Goal: Task Accomplishment & Management: Use online tool/utility

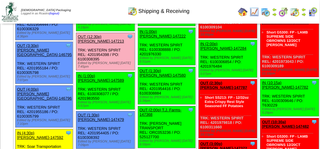
scroll to position [598, 0]
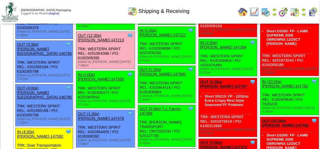
click at [115, 42] on link "OUT (12:30p) [PERSON_NAME]-147213" at bounding box center [101, 37] width 46 height 9
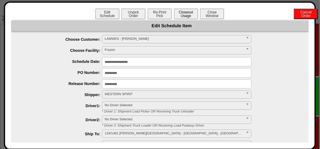
click at [178, 13] on button "Closeout Usage" at bounding box center [186, 14] width 24 height 10
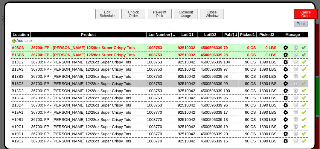
click at [301, 82] on img at bounding box center [303, 83] width 5 height 5
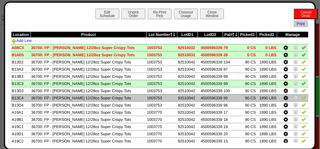
click at [301, 97] on img at bounding box center [303, 97] width 5 height 5
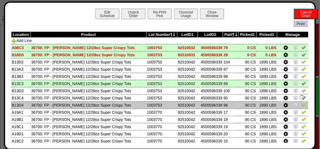
click at [301, 104] on img at bounding box center [303, 104] width 5 height 5
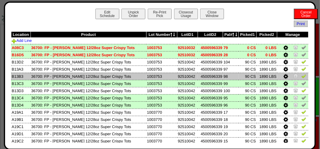
click at [301, 76] on img at bounding box center [303, 76] width 5 height 5
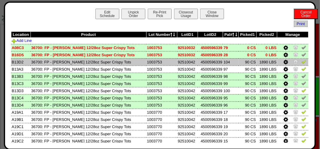
click at [301, 62] on img at bounding box center [303, 61] width 5 height 5
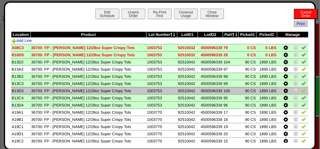
click at [301, 89] on img at bounding box center [303, 90] width 5 height 5
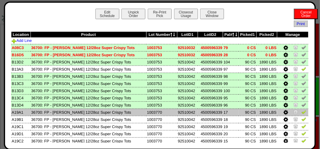
click at [301, 113] on img at bounding box center [303, 111] width 5 height 5
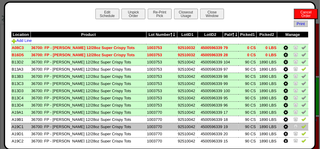
click at [301, 127] on img at bounding box center [303, 126] width 5 height 5
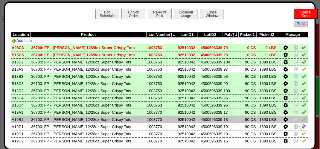
click at [301, 122] on link at bounding box center [303, 120] width 5 height 4
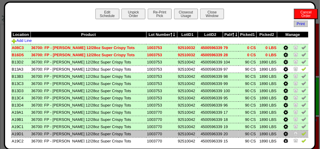
click at [301, 134] on img at bounding box center [303, 133] width 5 height 5
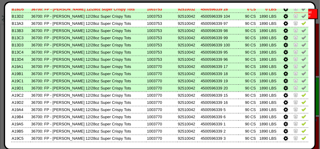
scroll to position [60, 0]
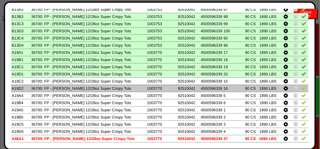
click at [302, 88] on td at bounding box center [292, 88] width 31 height 7
click at [301, 88] on img at bounding box center [303, 87] width 5 height 5
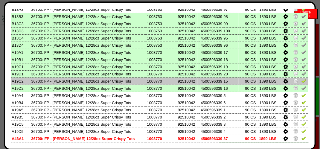
click at [301, 79] on img at bounding box center [303, 80] width 5 height 5
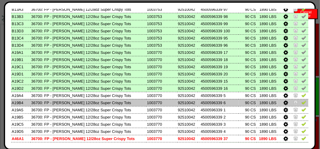
click at [301, 102] on img at bounding box center [303, 102] width 5 height 5
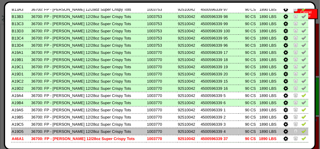
click at [301, 131] on img at bounding box center [303, 130] width 5 height 5
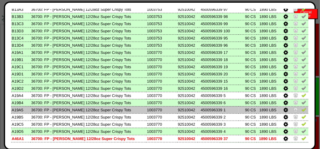
click at [301, 110] on img at bounding box center [303, 109] width 5 height 5
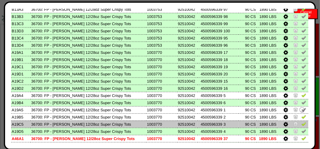
click at [301, 121] on td at bounding box center [292, 123] width 31 height 7
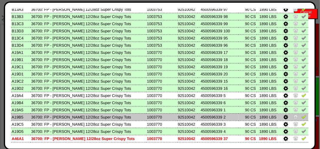
click at [301, 117] on img at bounding box center [303, 116] width 5 height 5
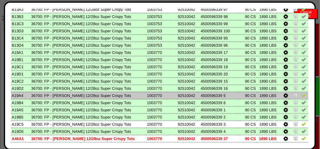
click at [301, 97] on img at bounding box center [303, 95] width 5 height 5
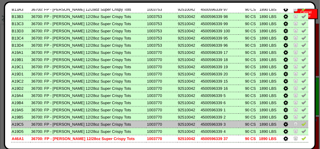
click at [301, 125] on img at bounding box center [303, 123] width 5 height 5
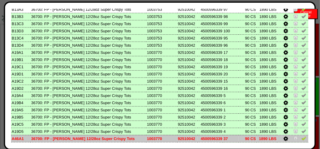
click at [301, 139] on img at bounding box center [303, 138] width 5 height 5
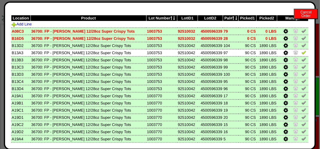
scroll to position [16, 0]
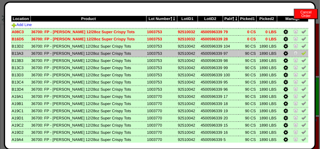
click at [301, 56] on link at bounding box center [303, 54] width 5 height 4
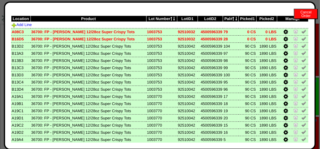
scroll to position [0, 0]
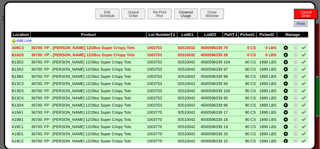
click at [186, 10] on button "Closeout Usage" at bounding box center [186, 14] width 24 height 10
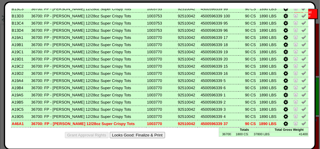
scroll to position [76, 0]
click at [159, 137] on button "Looks Good: Finalize & Print" at bounding box center [137, 135] width 55 height 6
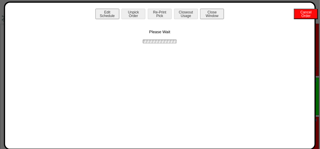
scroll to position [0, 0]
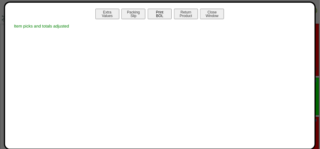
click at [161, 13] on button "Print BOL" at bounding box center [160, 14] width 24 height 10
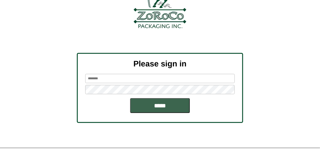
scroll to position [68, 0]
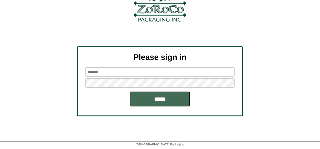
type input "*******"
click at [169, 99] on input "*****" at bounding box center [160, 98] width 60 height 15
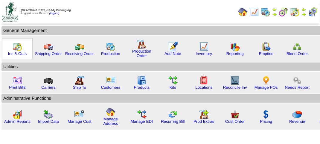
click at [16, 46] on img at bounding box center [18, 47] width 10 height 10
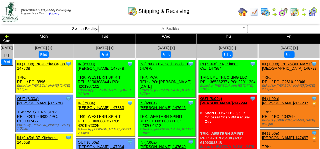
click at [215, 15] on div "Shipping & Receiving" at bounding box center [158, 9] width 183 height 16
click at [88, 14] on div "Shipping & Receiving" at bounding box center [158, 9] width 183 height 16
